Goal: Information Seeking & Learning: Learn about a topic

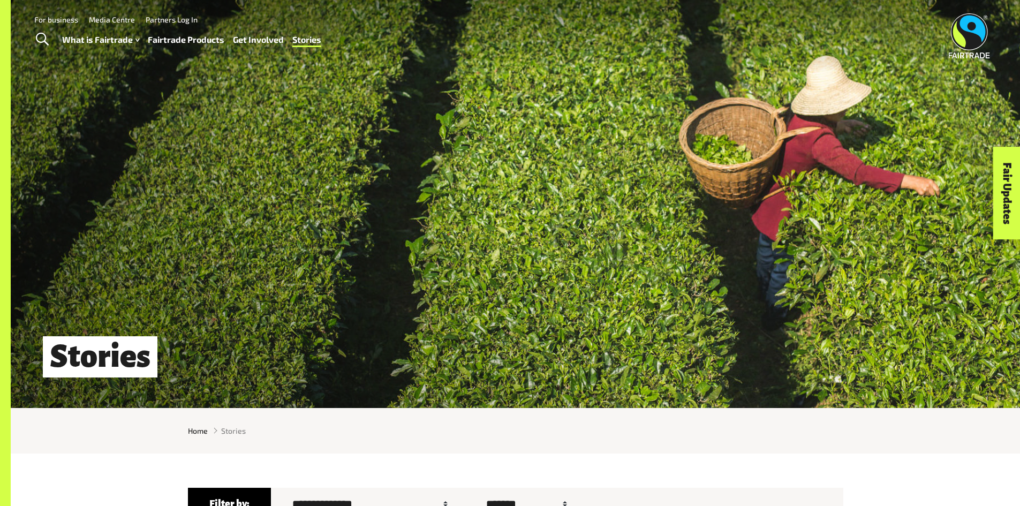
click at [68, 17] on link "For business" at bounding box center [56, 19] width 44 height 9
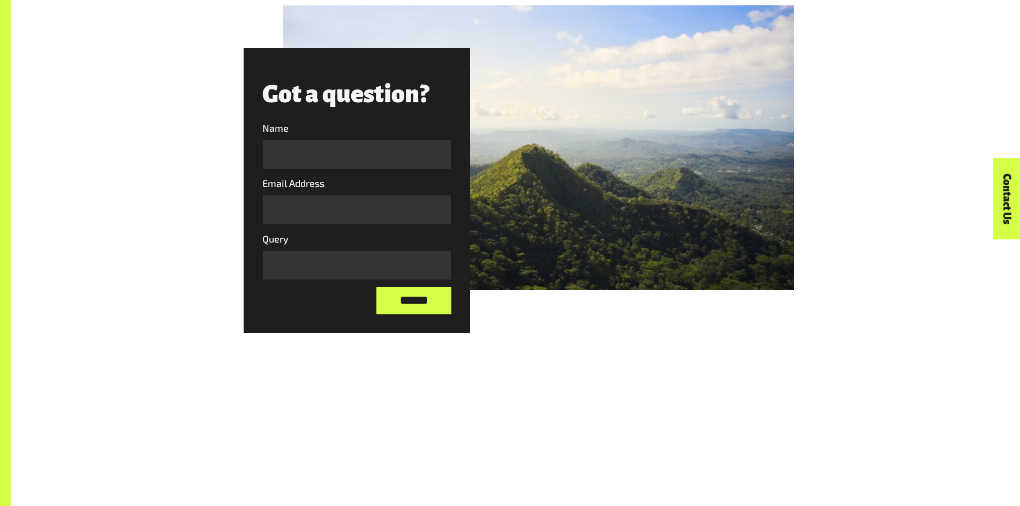
scroll to position [1528, 0]
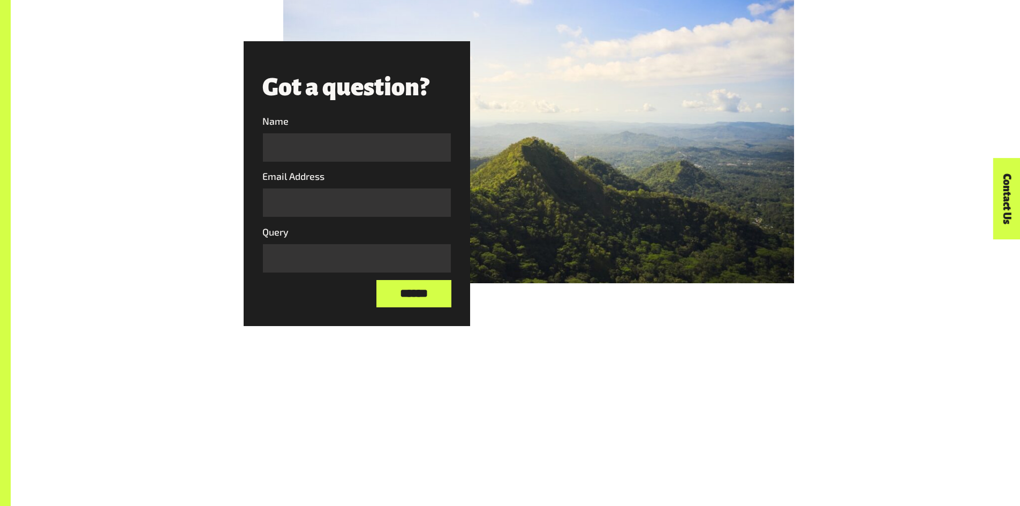
click at [662, 163] on div at bounding box center [538, 140] width 510 height 285
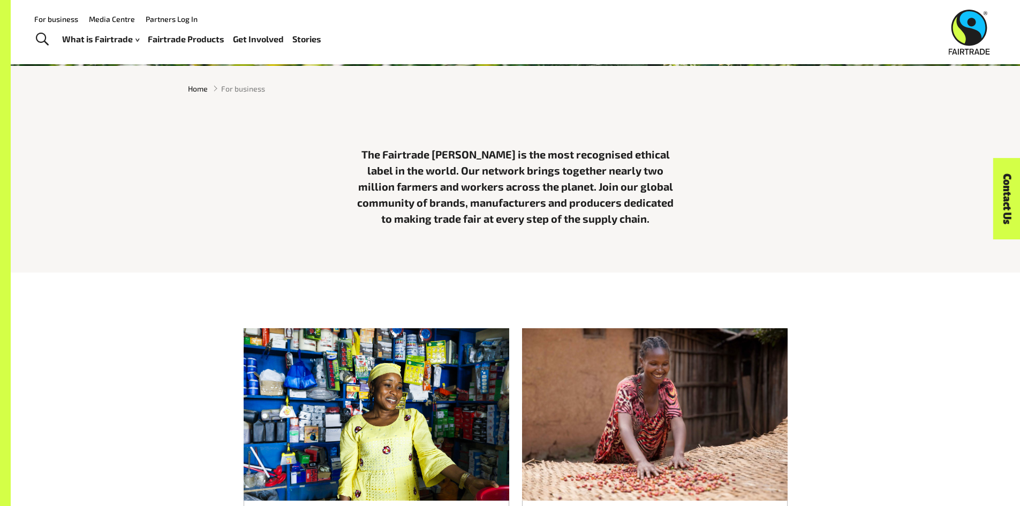
scroll to position [186, 0]
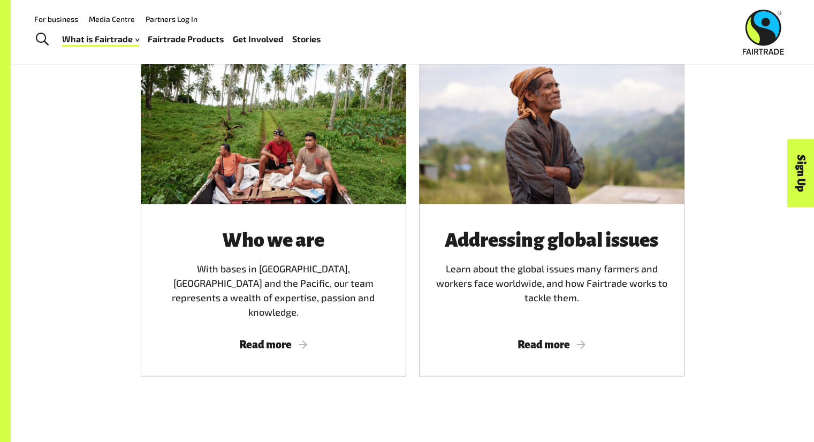
scroll to position [1591, 0]
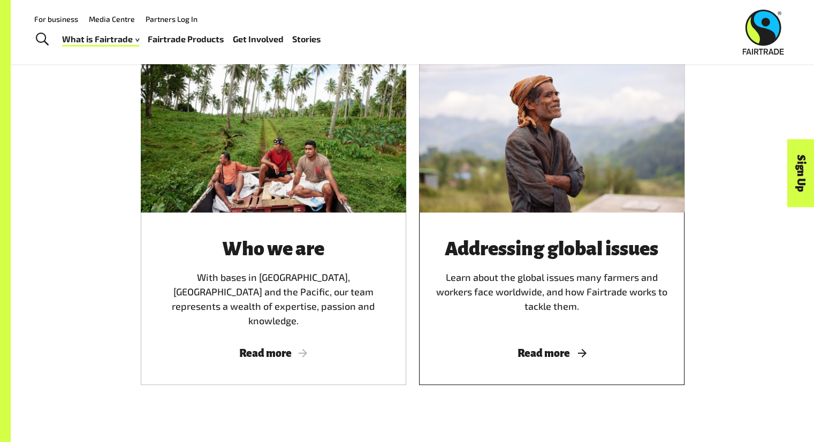
click at [567, 347] on span "Read more" at bounding box center [552, 353] width 240 height 12
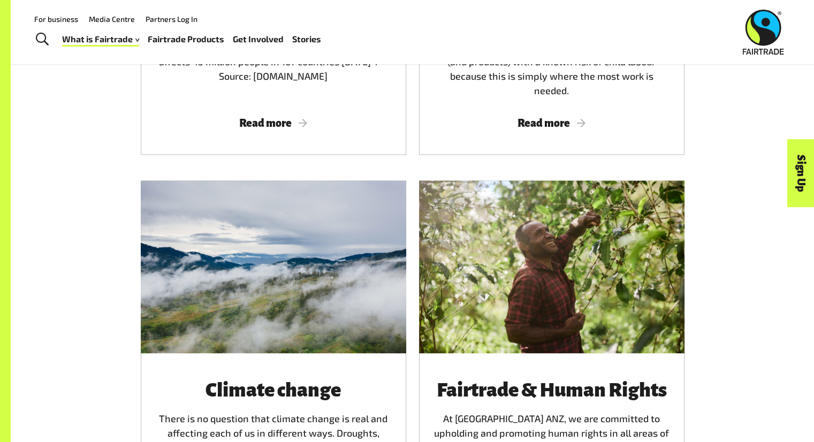
scroll to position [1778, 0]
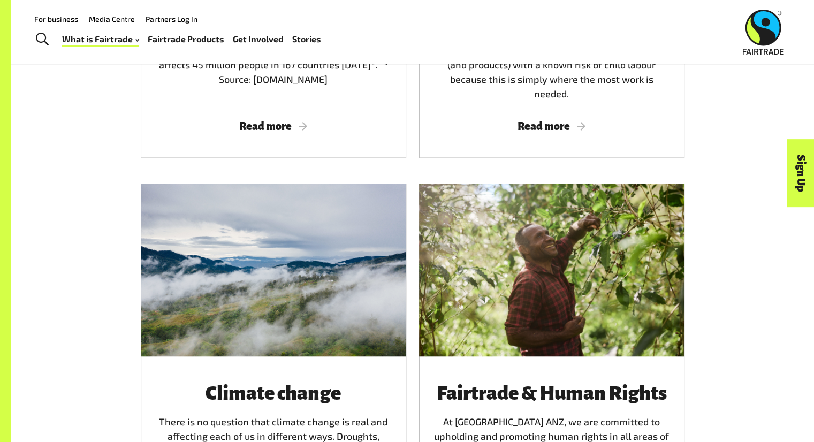
drag, startPoint x: 280, startPoint y: 238, endPoint x: 236, endPoint y: 269, distance: 53.8
click at [236, 269] on div at bounding box center [274, 270] width 266 height 172
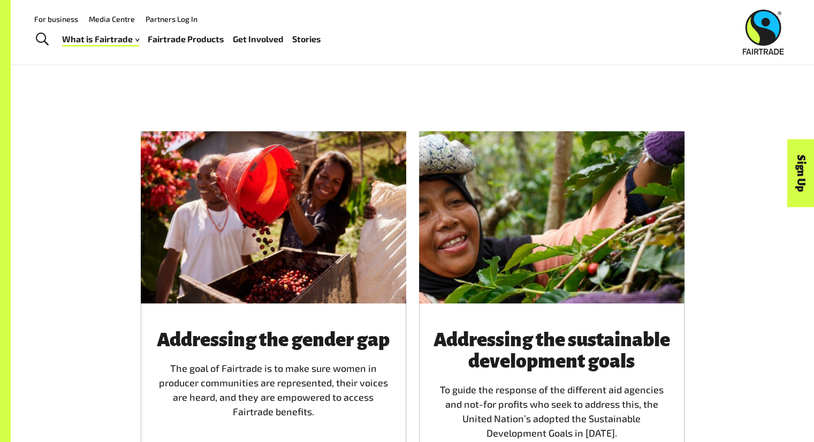
scroll to position [1036, 0]
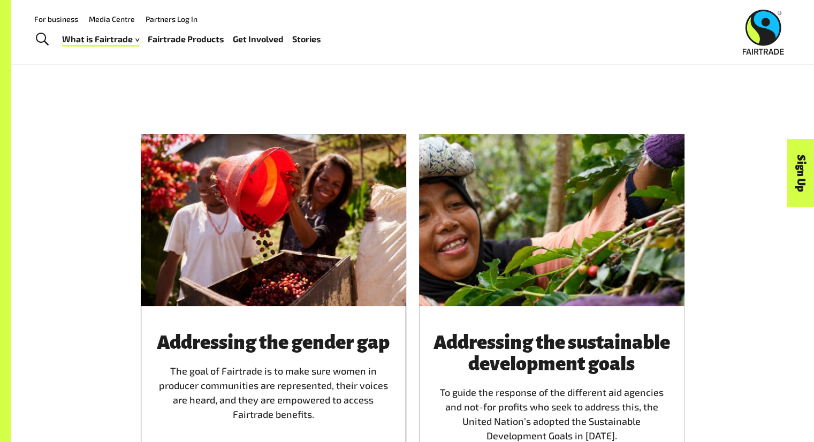
drag, startPoint x: 349, startPoint y: 175, endPoint x: 277, endPoint y: 196, distance: 75.0
click at [277, 196] on div at bounding box center [274, 220] width 266 height 172
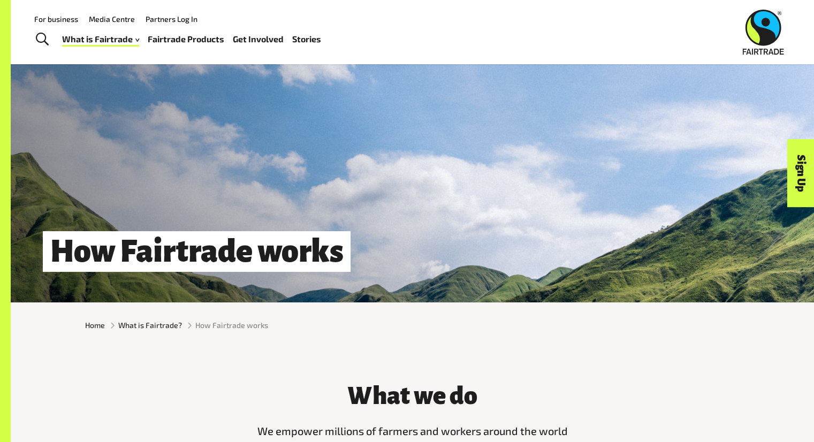
scroll to position [0, 0]
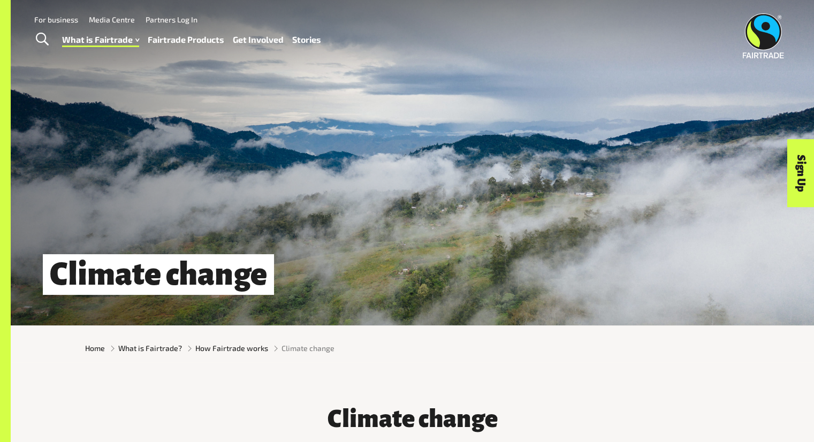
drag, startPoint x: 370, startPoint y: 196, endPoint x: 345, endPoint y: 249, distance: 59.4
click at [345, 249] on div "Climate change" at bounding box center [413, 163] width 804 height 326
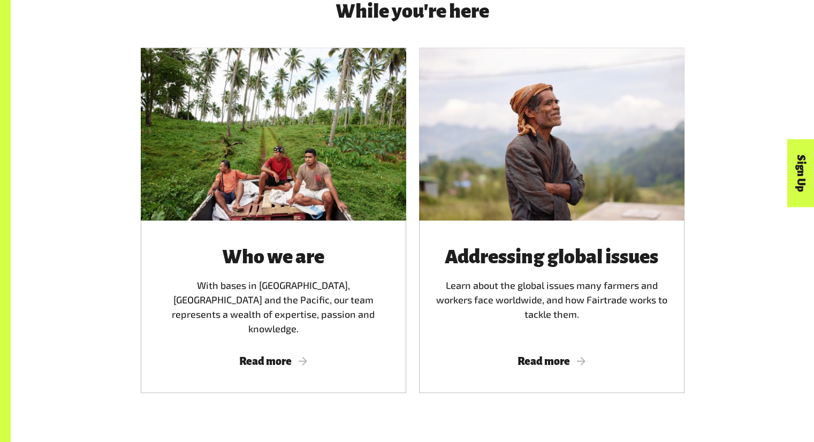
scroll to position [1591, 0]
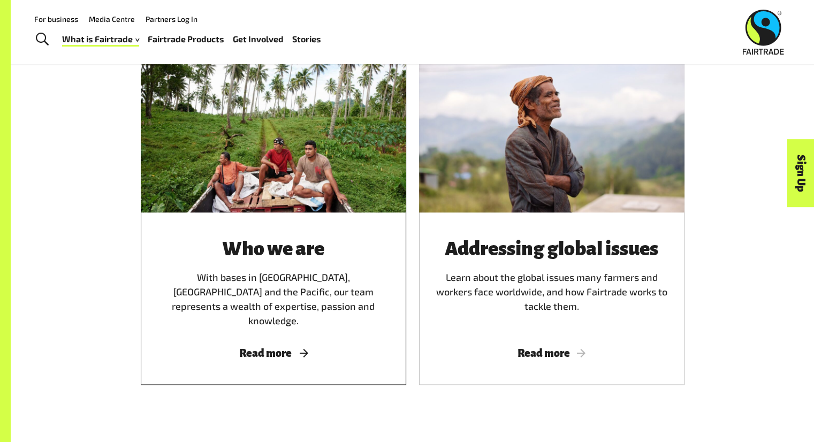
click at [210, 117] on div at bounding box center [274, 126] width 266 height 172
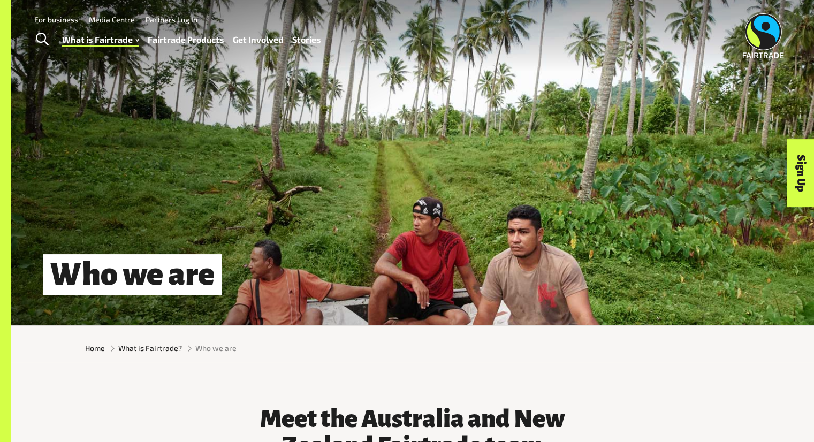
drag, startPoint x: 453, startPoint y: 173, endPoint x: 642, endPoint y: 110, distance: 199.3
click at [642, 110] on div "Who we are" at bounding box center [413, 163] width 804 height 326
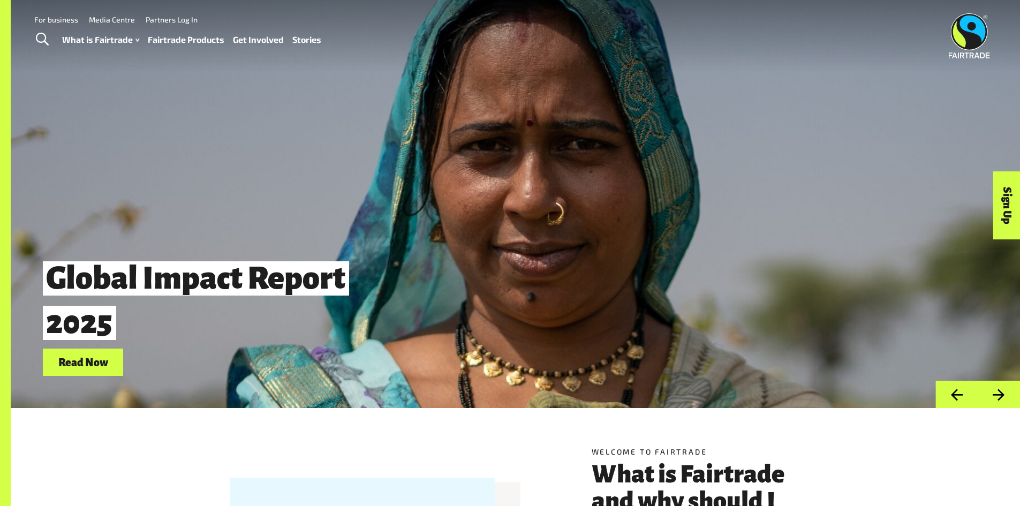
click at [199, 36] on link "Fairtrade Products" at bounding box center [186, 40] width 77 height 16
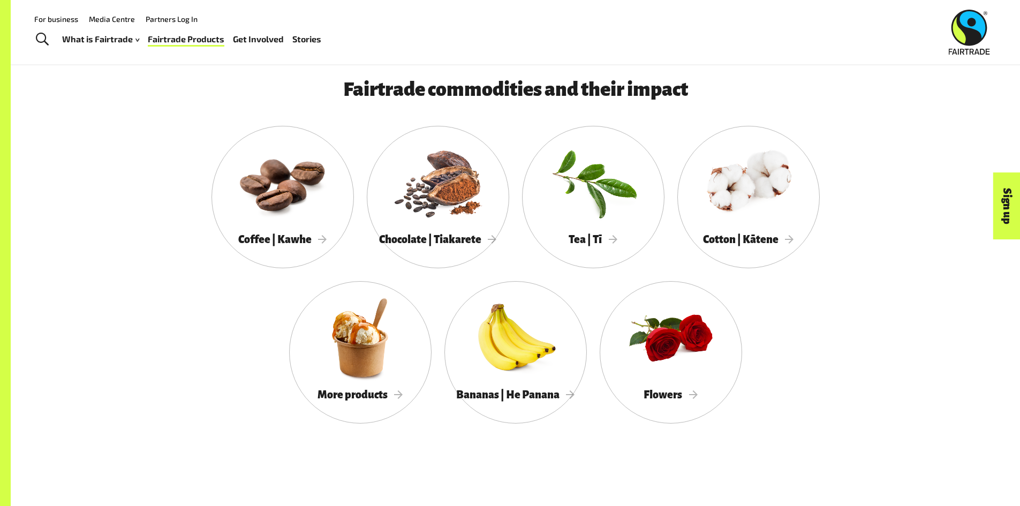
scroll to position [1001, 0]
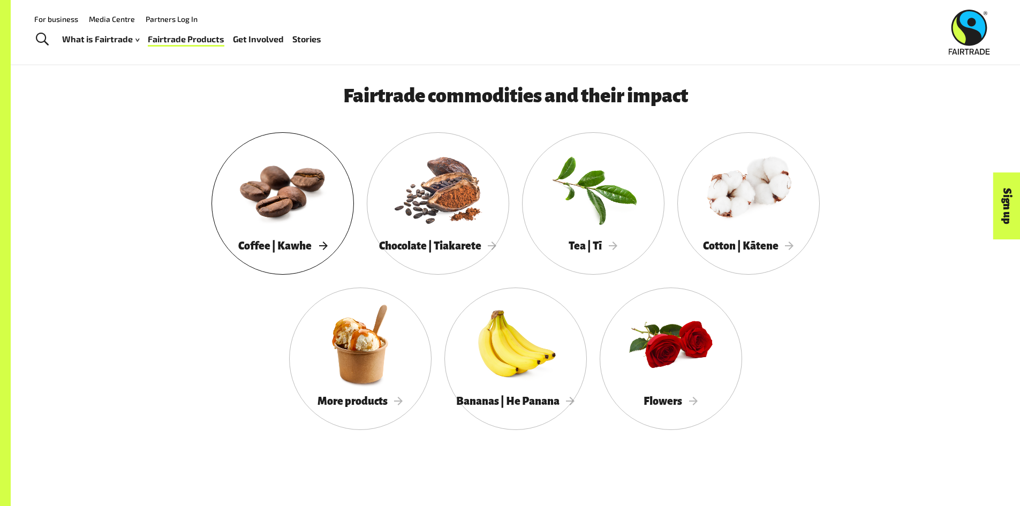
click at [292, 184] on div at bounding box center [282, 188] width 142 height 93
